Goal: Task Accomplishment & Management: Manage account settings

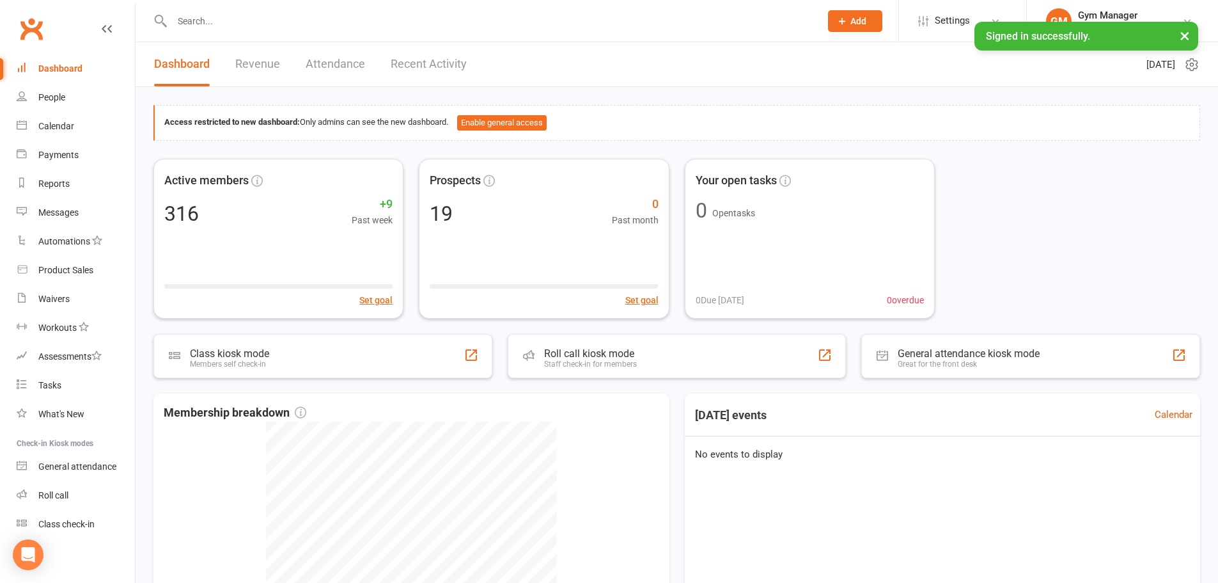
click at [244, 19] on input "text" at bounding box center [489, 21] width 643 height 18
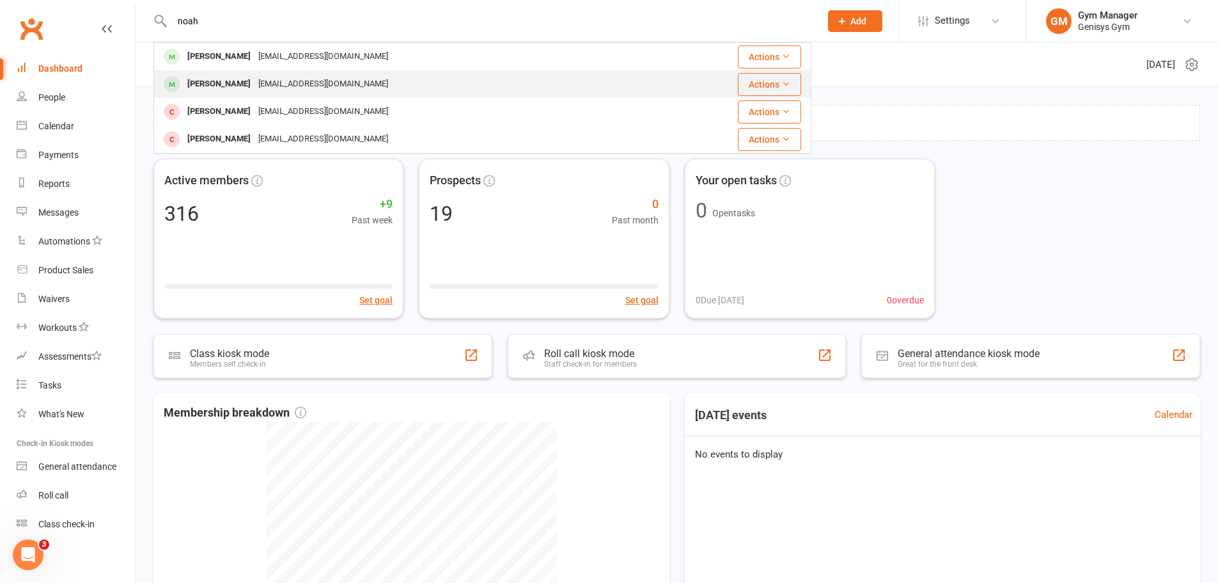
type input "noah"
click at [255, 81] on div "[EMAIL_ADDRESS][DOMAIN_NAME]" at bounding box center [324, 84] width 138 height 19
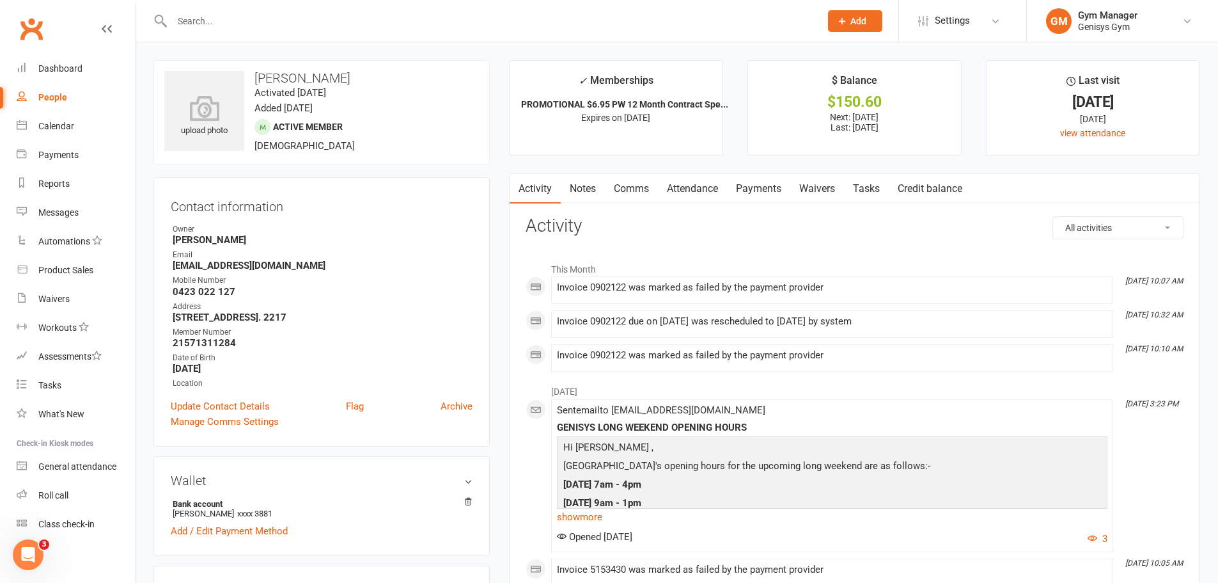
scroll to position [256, 0]
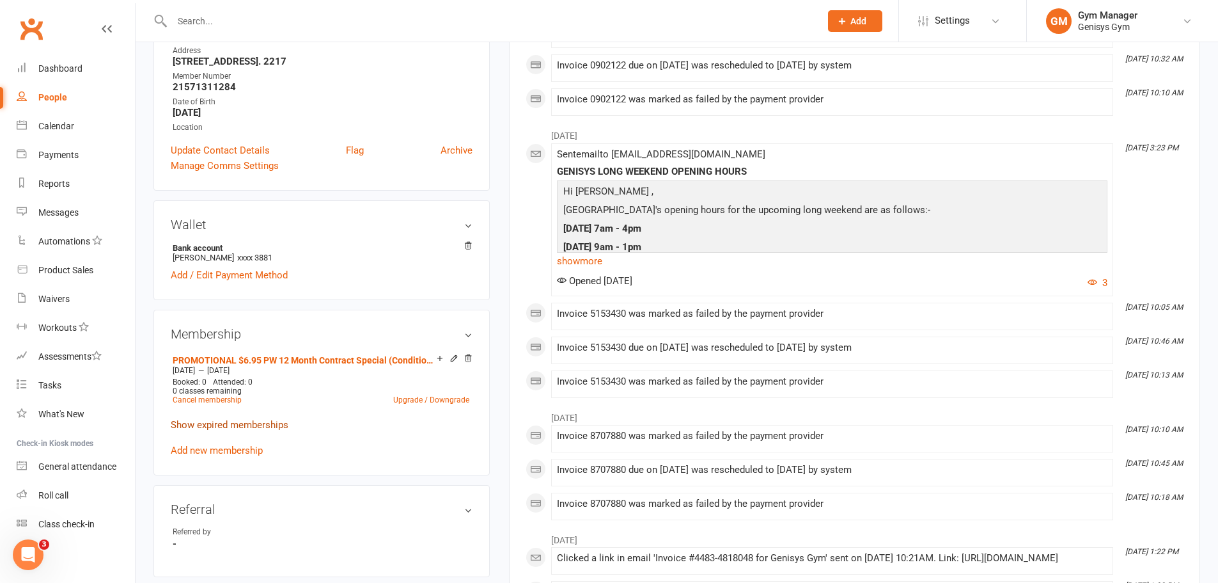
click at [249, 426] on link "Show expired memberships" at bounding box center [230, 425] width 118 height 12
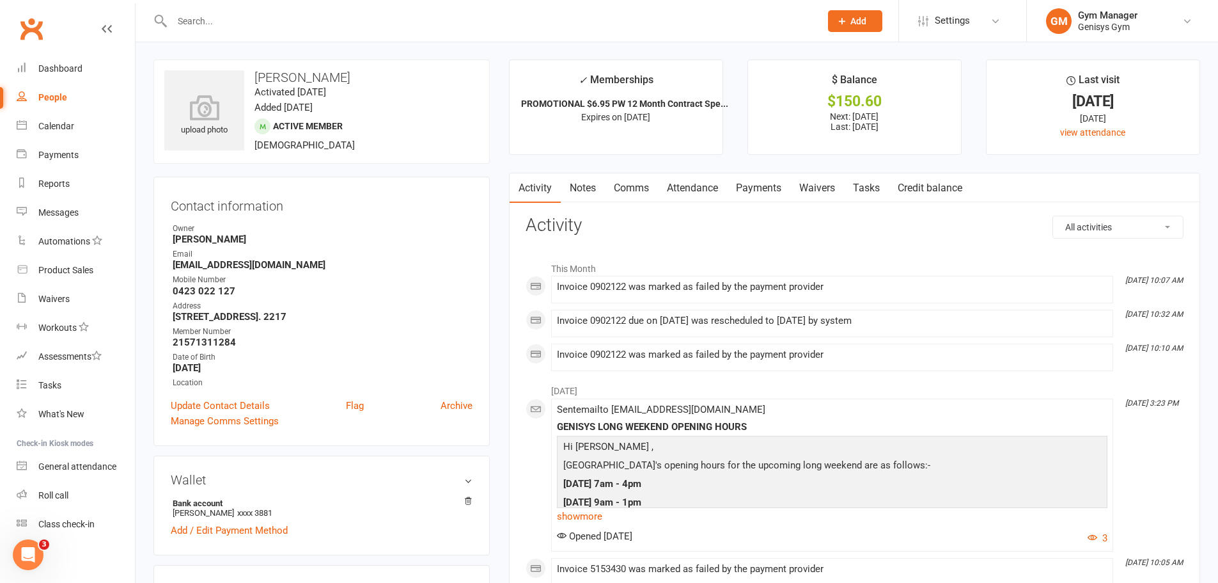
scroll to position [0, 0]
click at [757, 186] on link "Payments" at bounding box center [758, 188] width 63 height 29
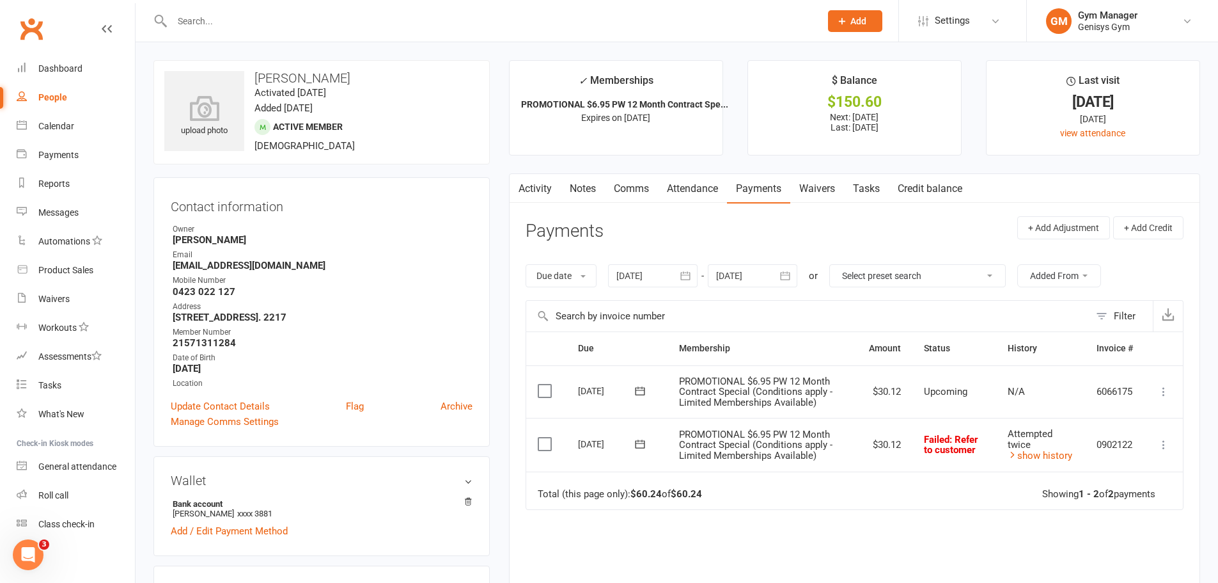
click at [686, 274] on icon "button" at bounding box center [685, 275] width 13 height 13
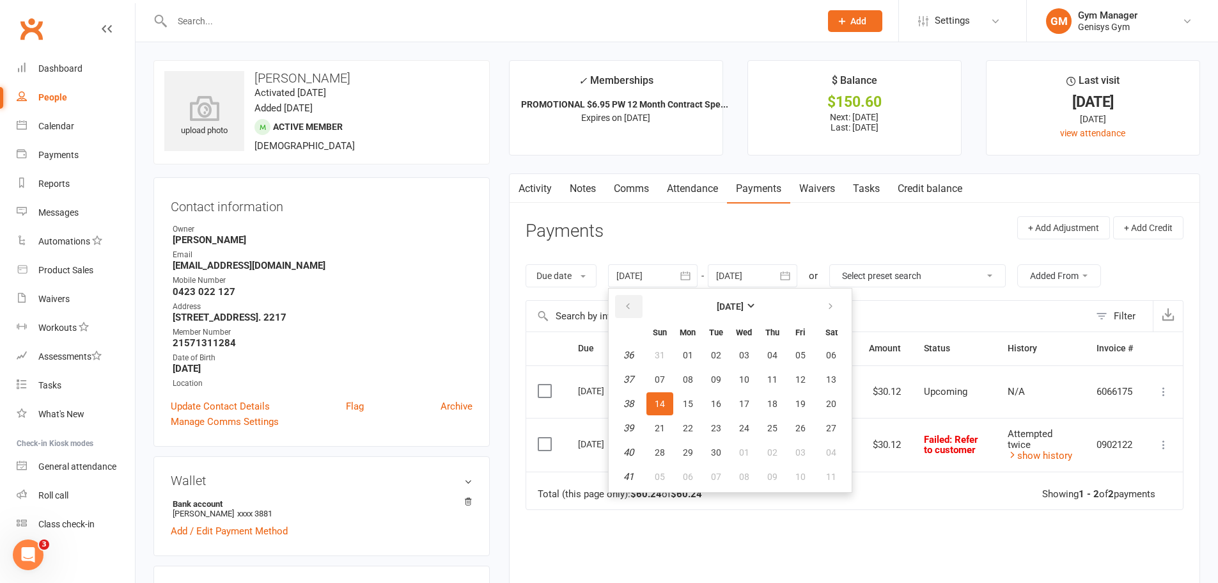
click at [629, 301] on icon "button" at bounding box center [628, 306] width 9 height 10
click at [689, 381] on span "05" at bounding box center [688, 379] width 10 height 10
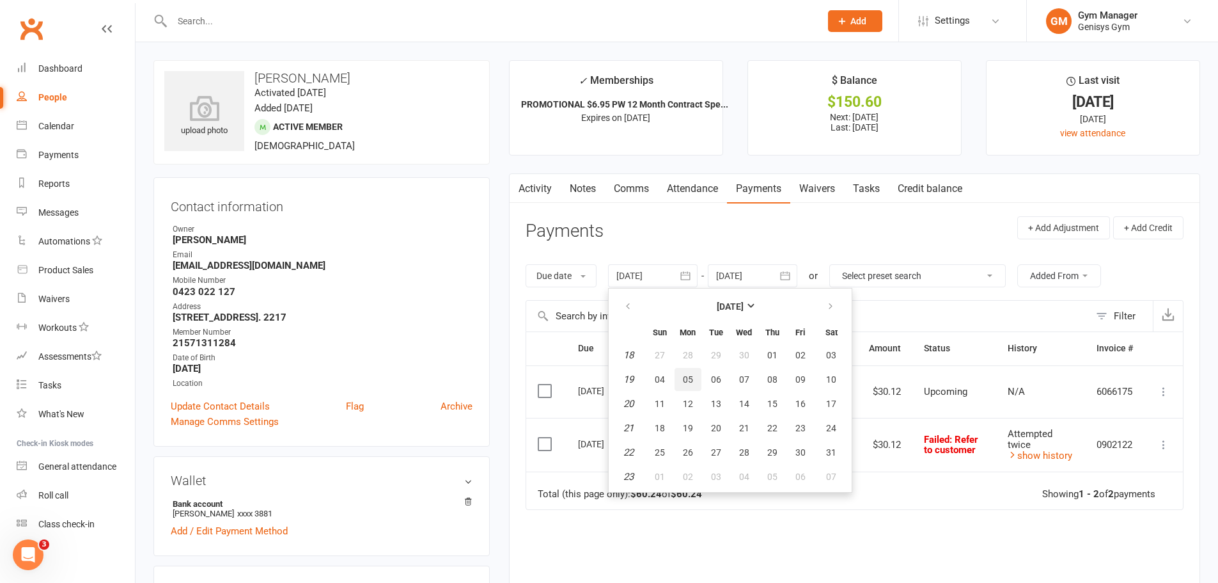
type input "[DATE]"
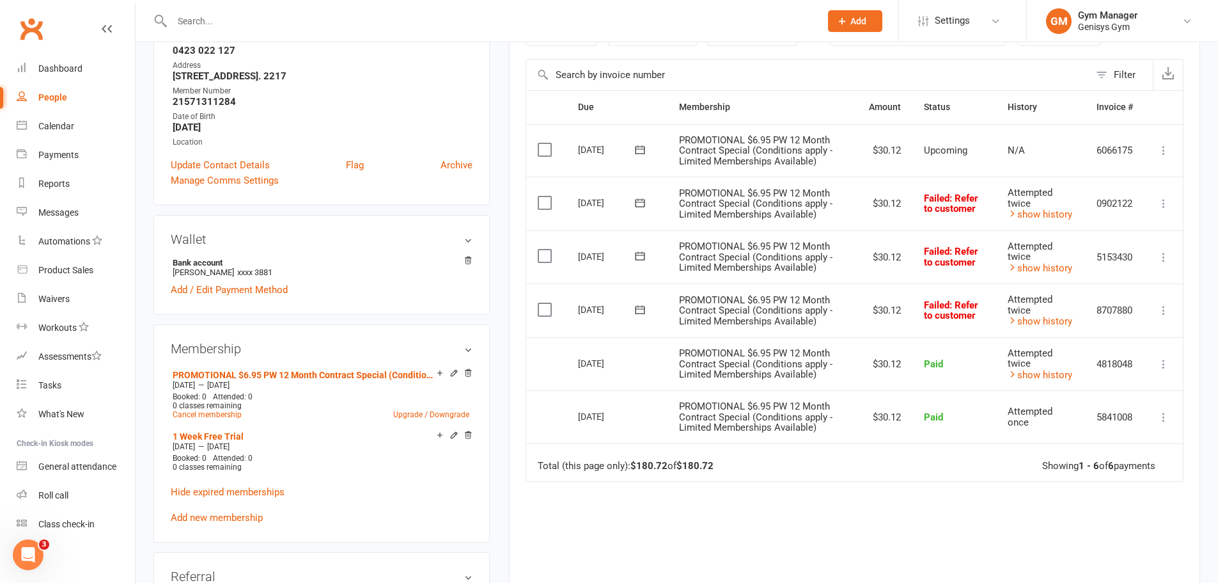
scroll to position [192, 0]
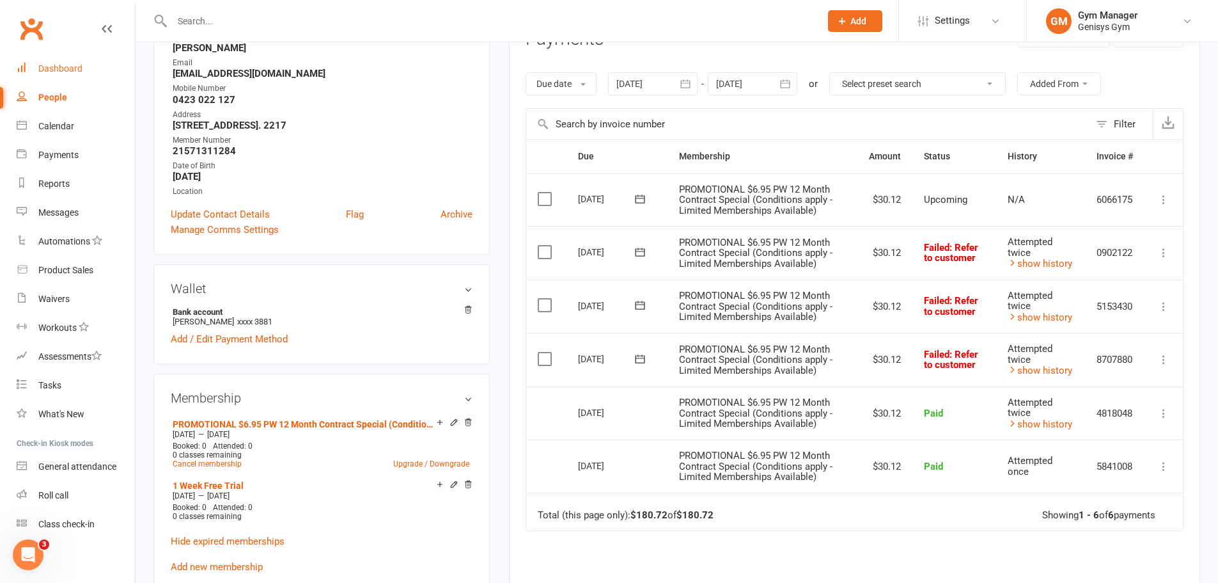
click at [65, 67] on div "Dashboard" at bounding box center [60, 68] width 44 height 10
